Goal: Use online tool/utility

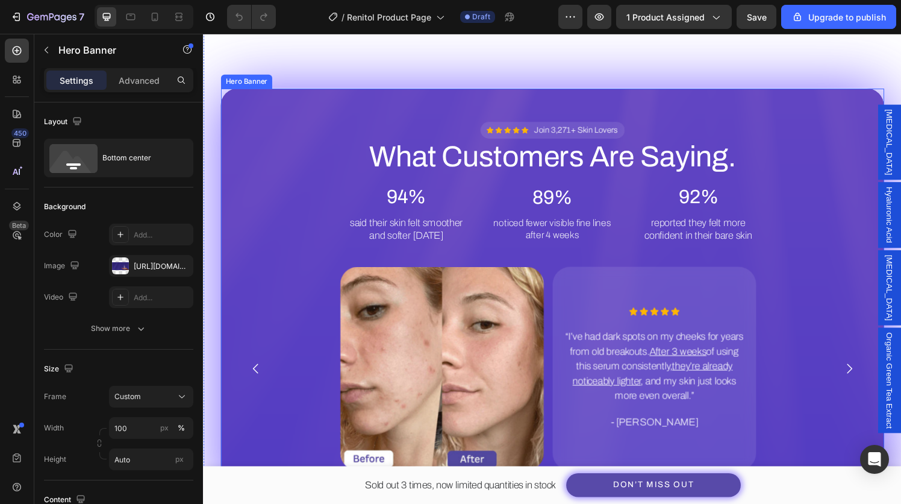
scroll to position [2258, 0]
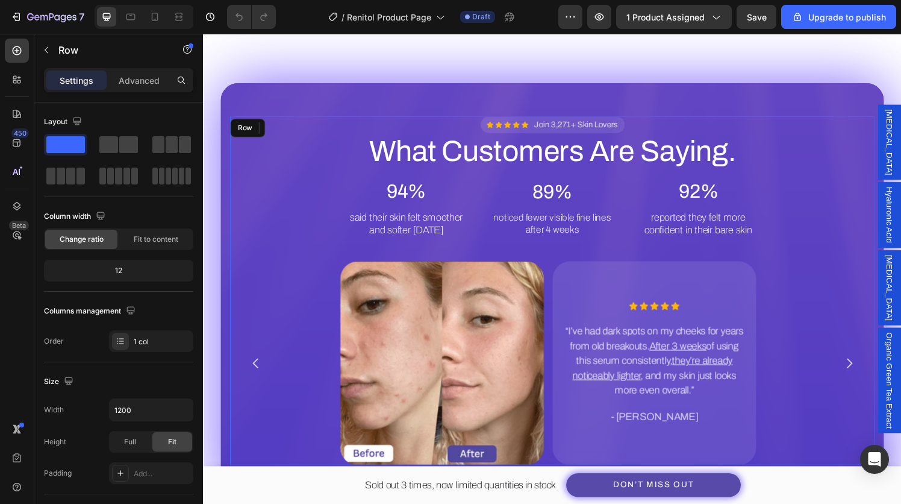
click at [271, 125] on div "Icon Icon Icon Icon Icon Icon List Join 3,271+ Skin Lovers Text Block Row What …" at bounding box center [564, 299] width 667 height 361
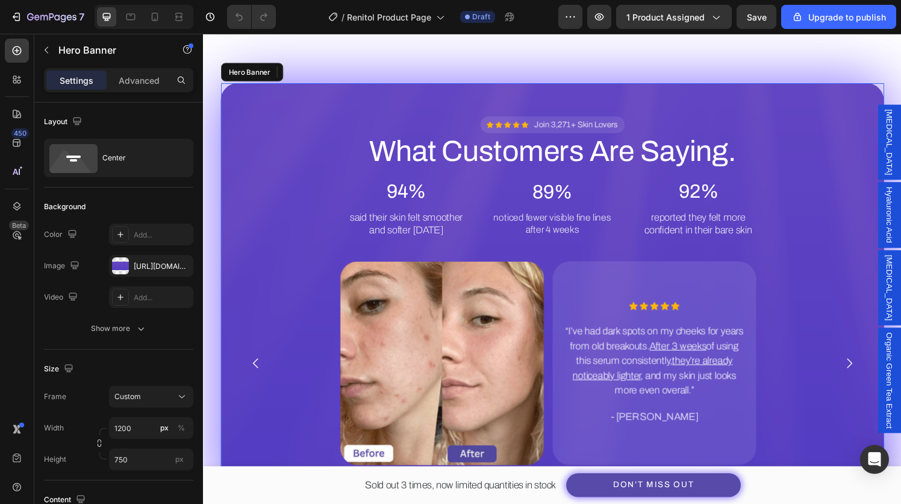
click at [263, 90] on div "Background Image" at bounding box center [564, 299] width 687 height 429
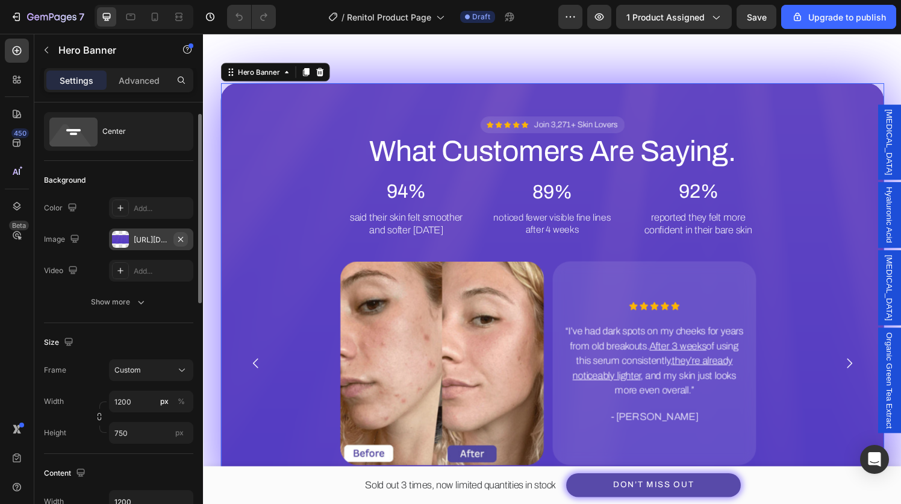
click at [179, 241] on icon "button" at bounding box center [181, 239] width 10 height 10
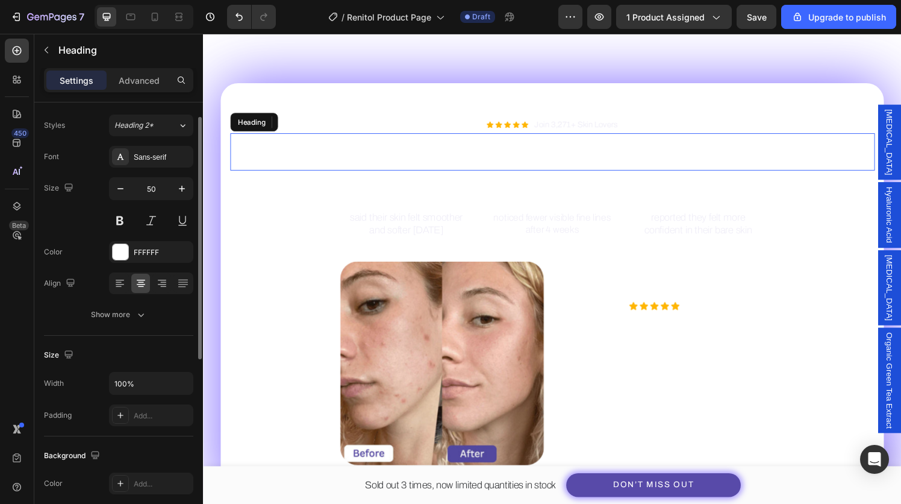
click at [331, 143] on h2 "What Customers Are Saying." at bounding box center [564, 156] width 667 height 39
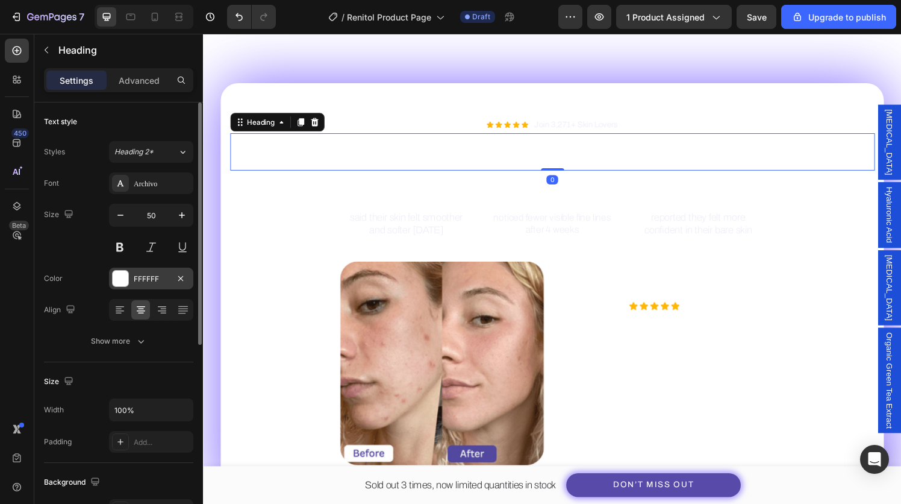
click at [114, 283] on div at bounding box center [121, 278] width 16 height 16
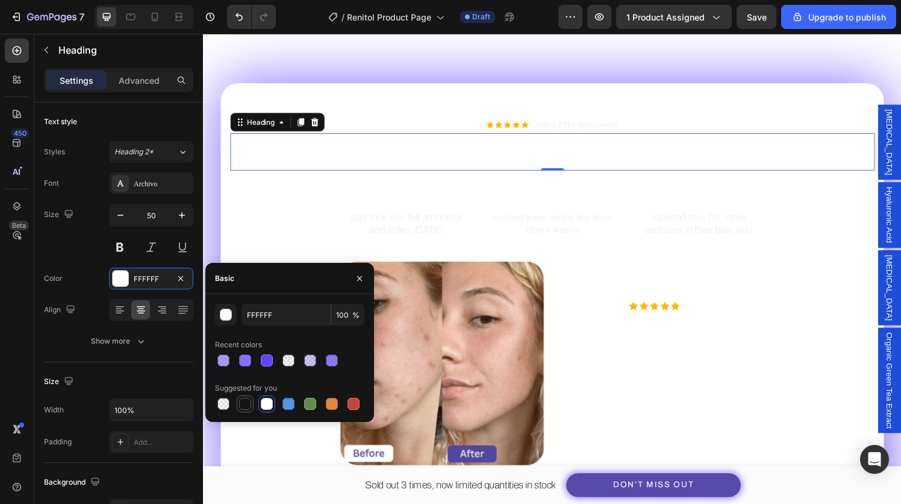
click at [249, 401] on div at bounding box center [245, 404] width 12 height 12
type input "151515"
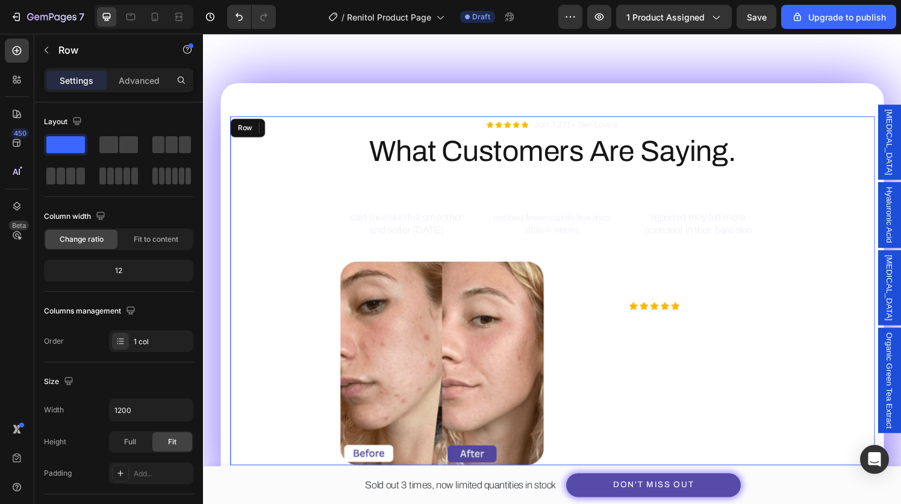
click at [696, 119] on div "Icon Icon Icon Icon Icon Icon List Join 3,271+ Skin Lovers Text Block Row What …" at bounding box center [564, 299] width 667 height 361
click at [236, 14] on icon "Undo/Redo" at bounding box center [239, 17] width 12 height 12
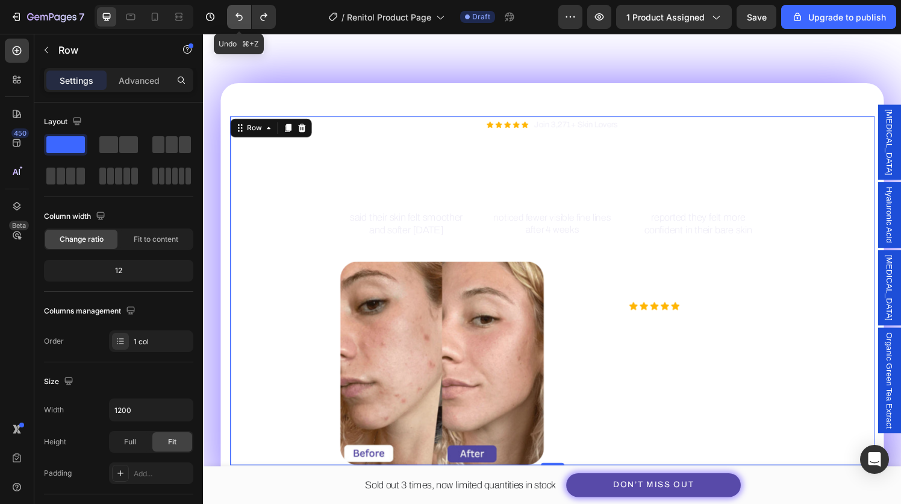
click at [236, 14] on icon "Undo/Redo" at bounding box center [239, 17] width 12 height 12
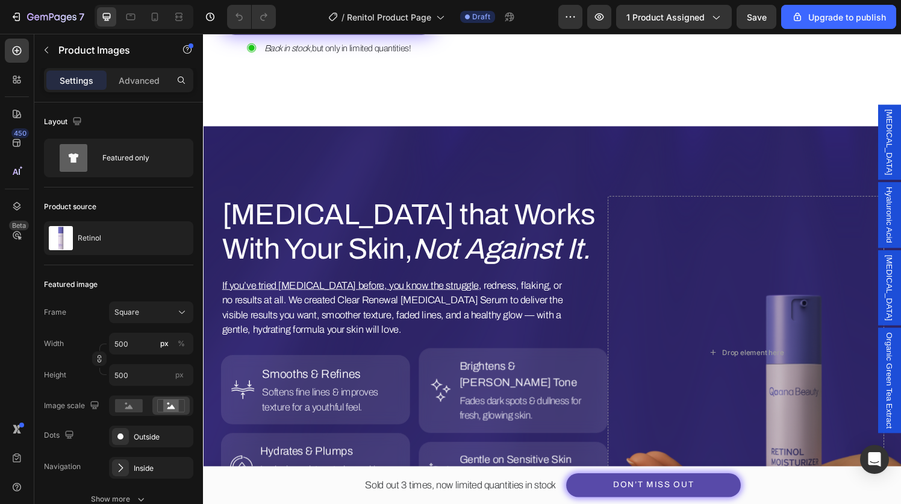
scroll to position [73, 0]
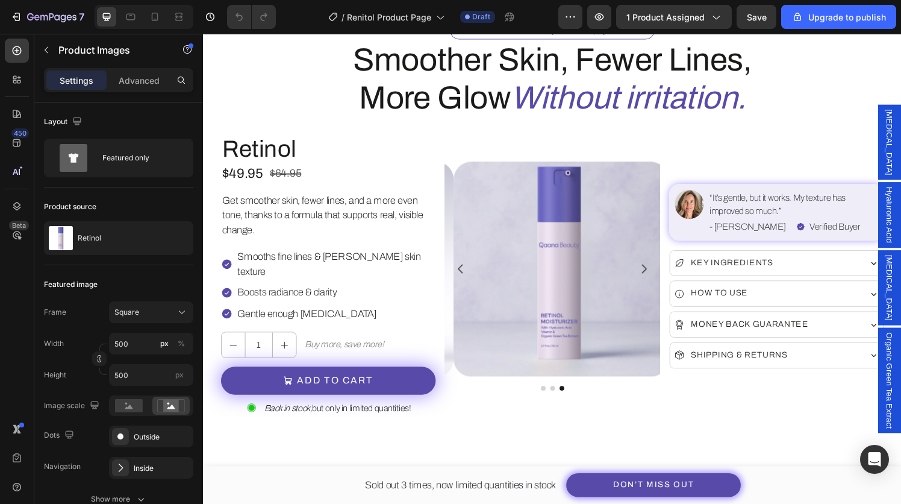
click at [652, 270] on icon "Carousel Next Arrow" at bounding box center [658, 276] width 13 height 13
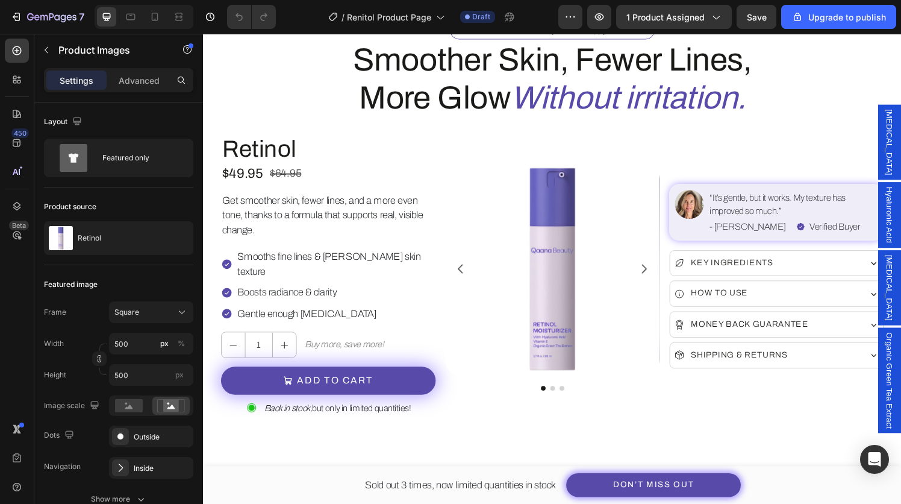
click at [652, 270] on icon "Carousel Next Arrow" at bounding box center [658, 276] width 13 height 13
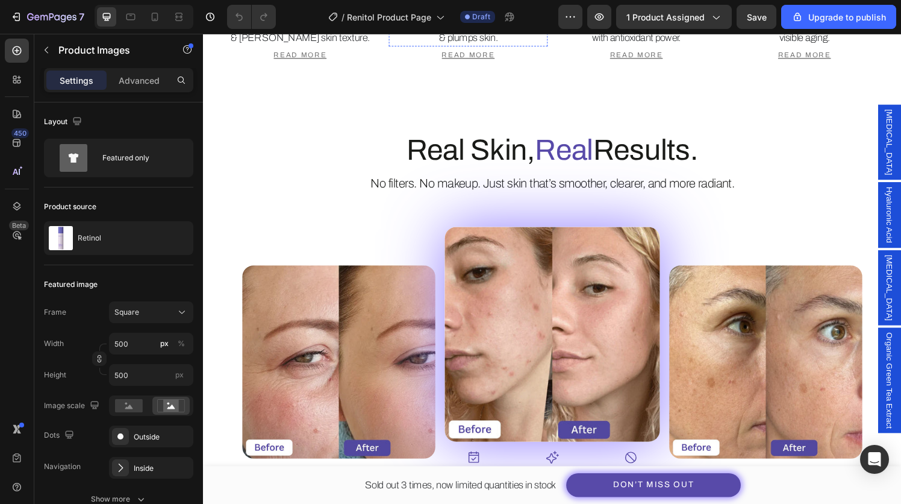
scroll to position [1508, 0]
